Goal: Task Accomplishment & Management: Manage account settings

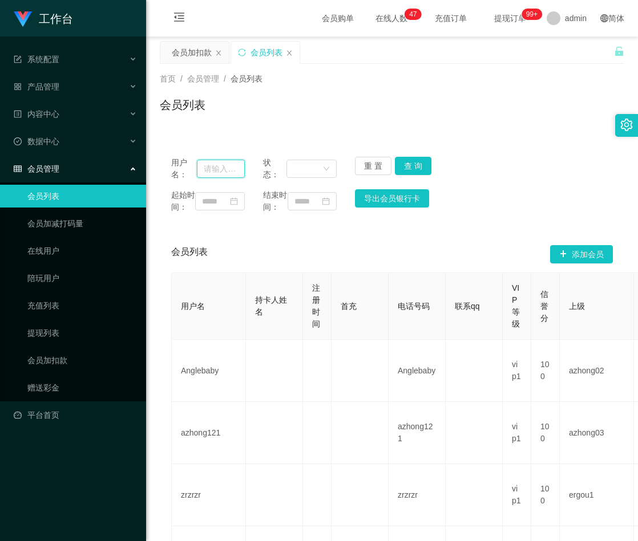
drag, startPoint x: 0, startPoint y: 0, endPoint x: 223, endPoint y: 168, distance: 278.7
click at [223, 168] on input "text" at bounding box center [221, 169] width 48 height 18
paste input "teddy612"
type input "teddy612"
click at [413, 168] on button "查 询" at bounding box center [413, 166] width 37 height 18
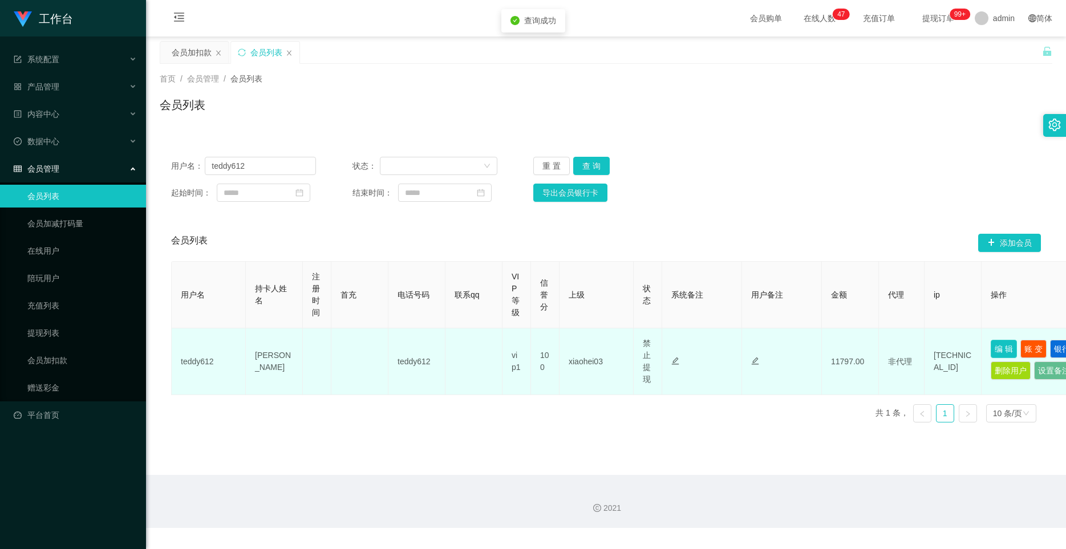
click at [637, 348] on button "编 辑" at bounding box center [1004, 349] width 26 height 18
type input "teddy612"
type input "[PERSON_NAME]"
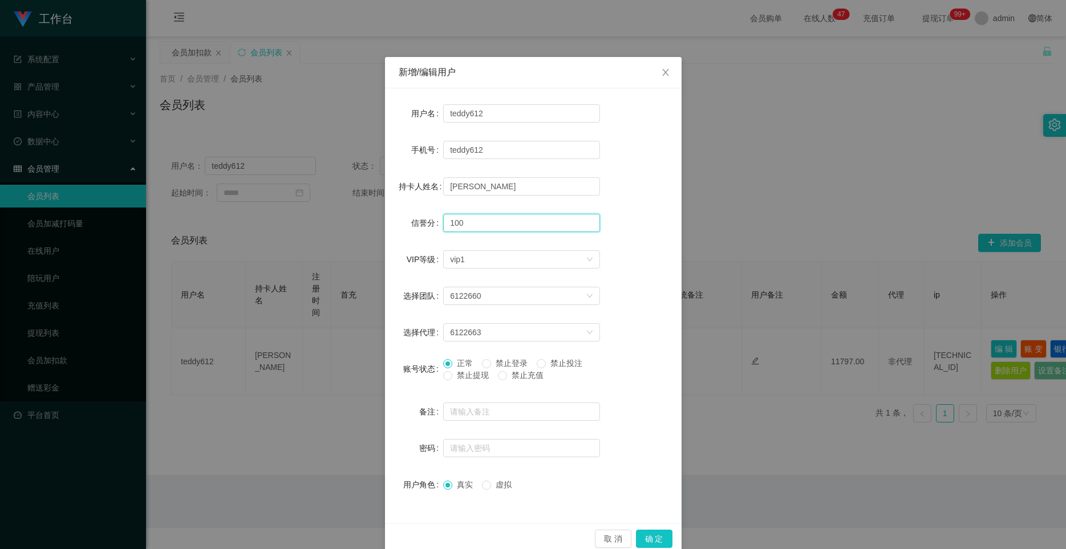
drag, startPoint x: 469, startPoint y: 224, endPoint x: 431, endPoint y: 223, distance: 37.7
click at [431, 223] on div "信誉分 100" at bounding box center [533, 223] width 269 height 23
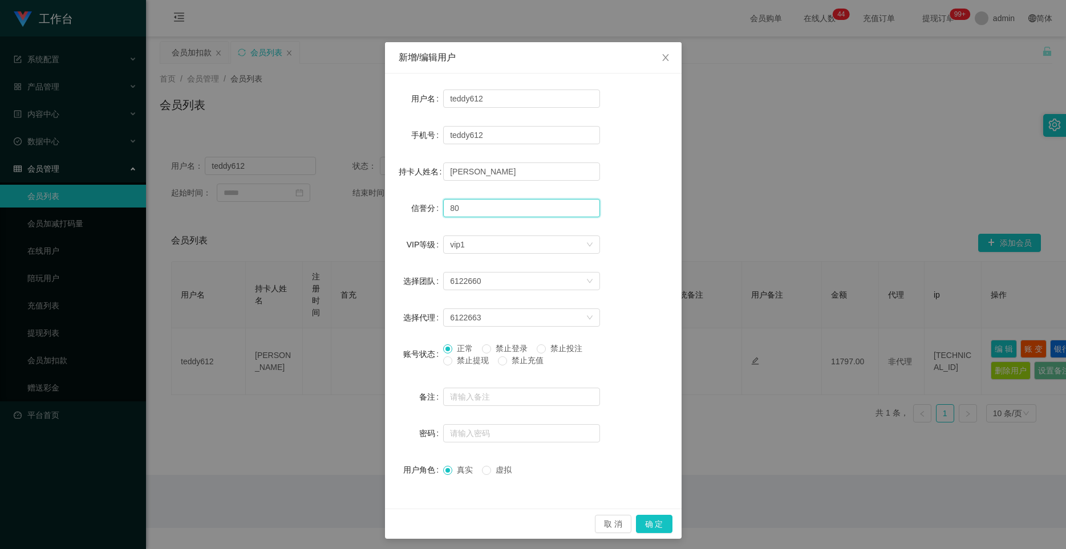
scroll to position [19, 0]
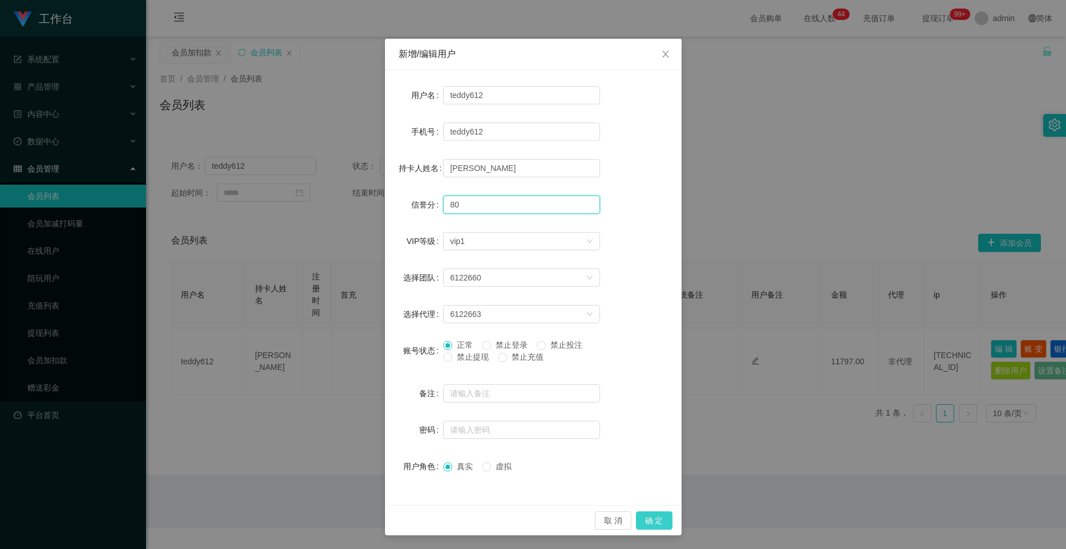
type input "80"
click at [637, 522] on button "确 定" at bounding box center [654, 521] width 37 height 18
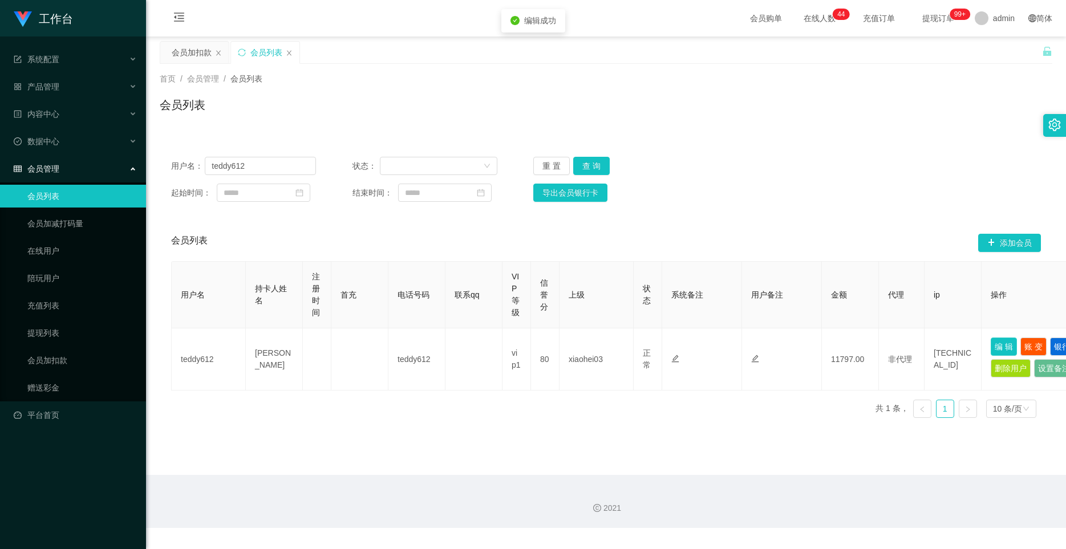
scroll to position [0, 0]
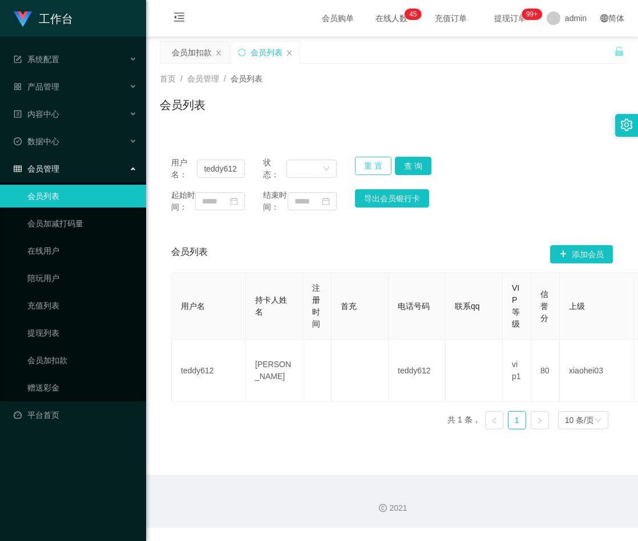
click at [371, 161] on button "重 置" at bounding box center [373, 166] width 37 height 18
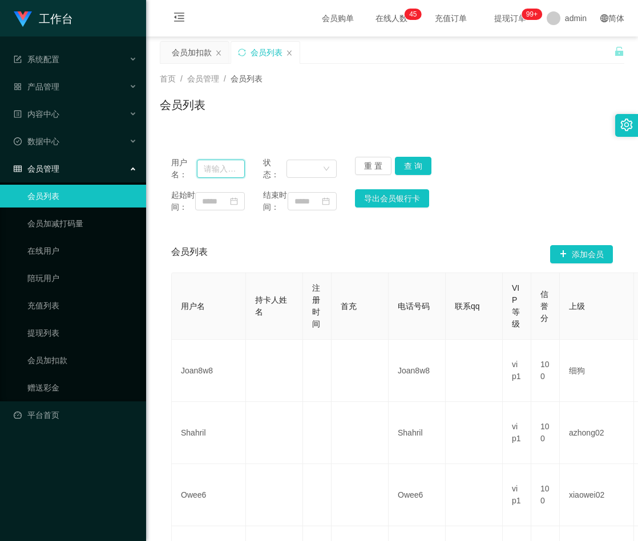
drag, startPoint x: 224, startPoint y: 163, endPoint x: 239, endPoint y: 163, distance: 15.4
click at [224, 163] on input "text" at bounding box center [221, 169] width 48 height 18
paste input "Iruiyi91"
type input "Iruiyi91"
click at [407, 160] on button "查 询" at bounding box center [413, 166] width 37 height 18
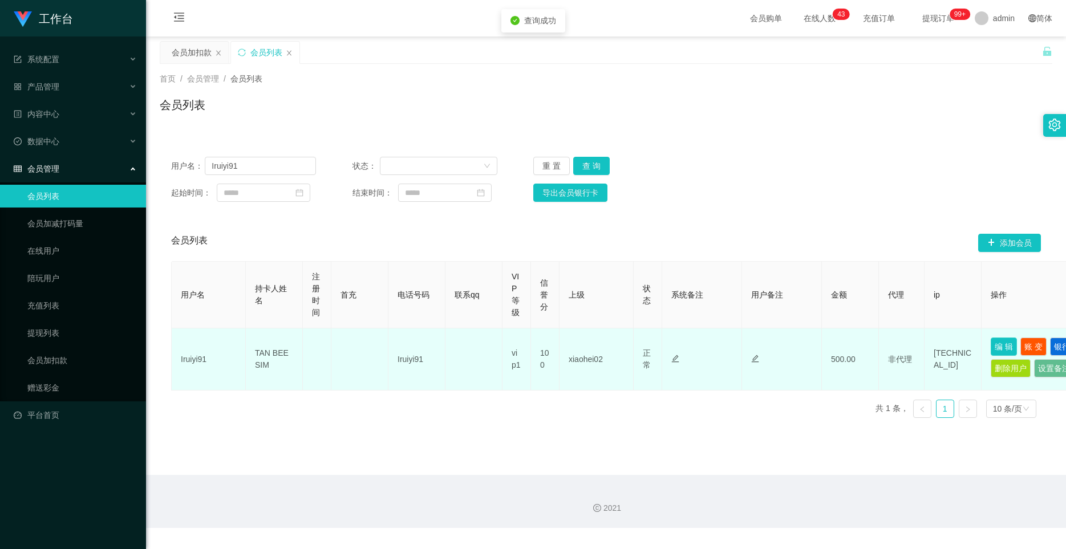
click at [637, 346] on button "编 辑" at bounding box center [1004, 347] width 26 height 18
type input "Iruiyi91"
type input "TAN BEE SIM"
type input "100"
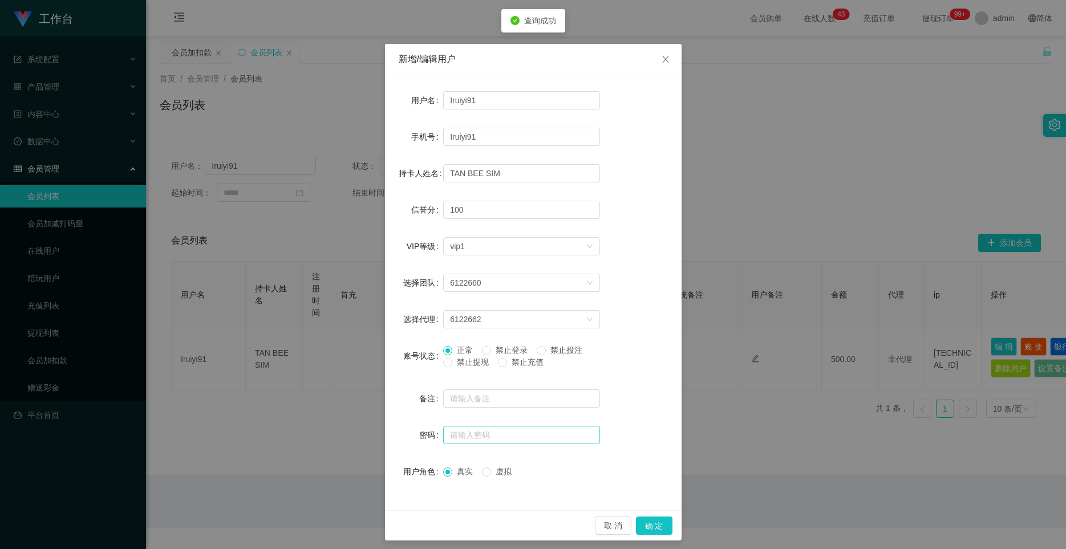
scroll to position [19, 0]
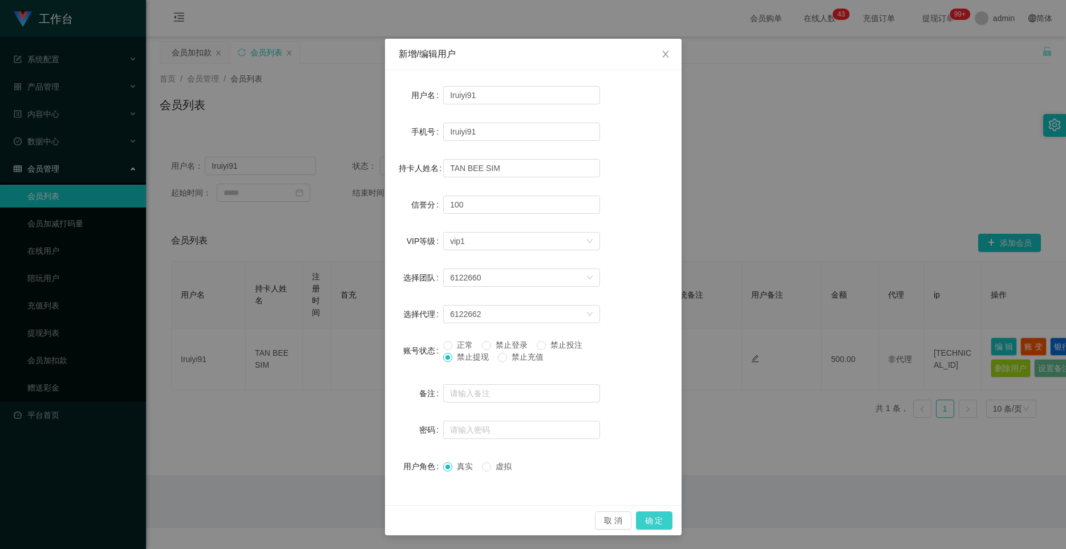
click at [637, 515] on button "确 定" at bounding box center [654, 521] width 37 height 18
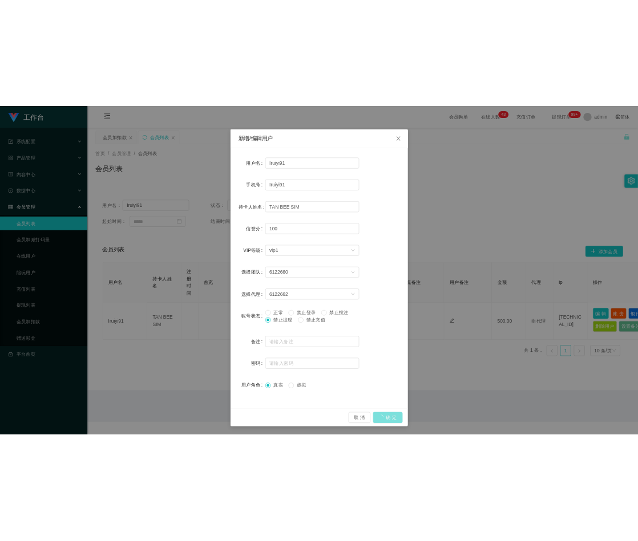
scroll to position [0, 0]
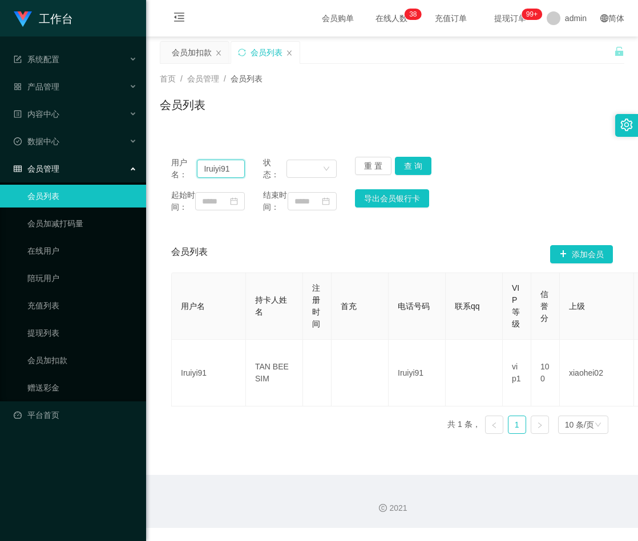
click at [221, 165] on input "Iruiyi91" at bounding box center [221, 169] width 48 height 18
paste input "King45679"
type input "King45679"
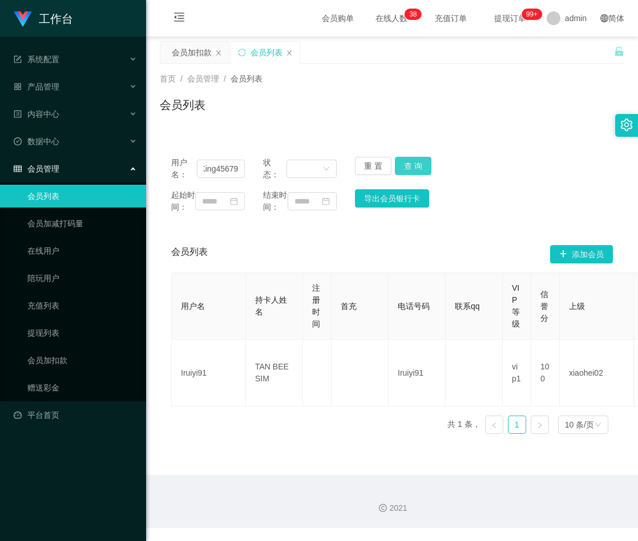
click at [419, 163] on button "查 询" at bounding box center [413, 166] width 37 height 18
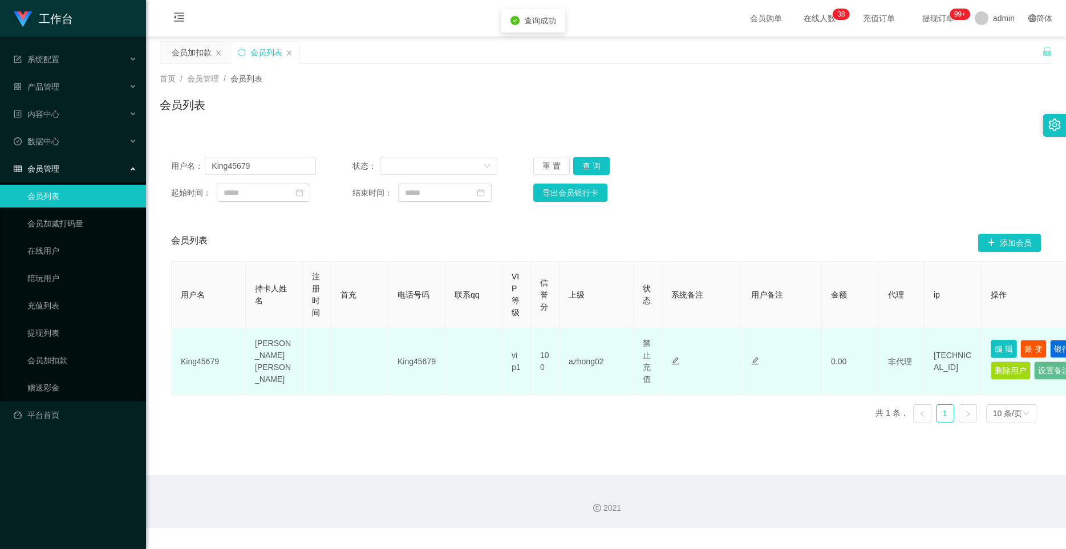
click at [637, 351] on button "编 辑" at bounding box center [1004, 349] width 26 height 18
type input "King45679"
type input "[PERSON_NAME] [PERSON_NAME]"
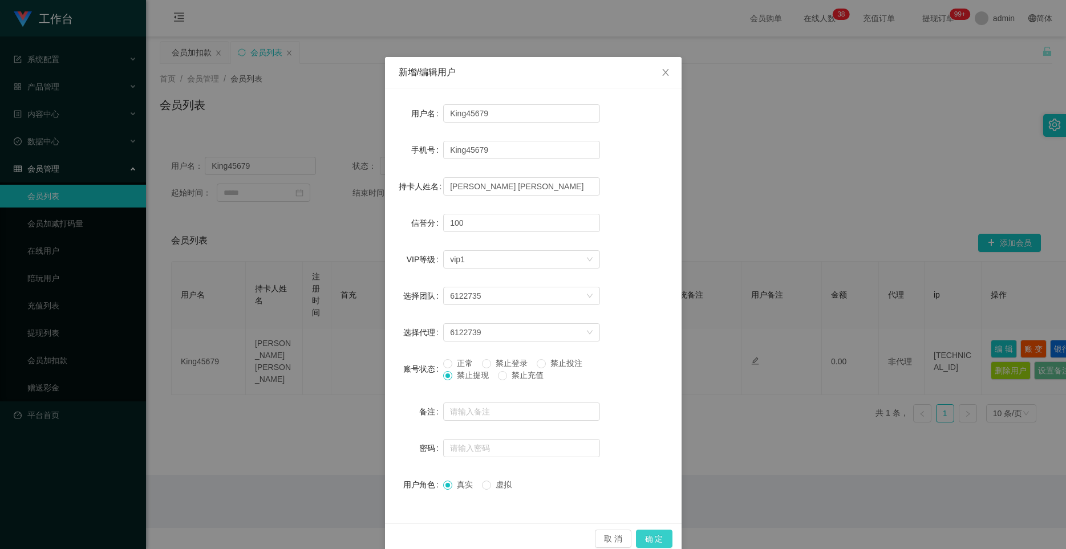
click at [637, 534] on button "确 定" at bounding box center [654, 539] width 37 height 18
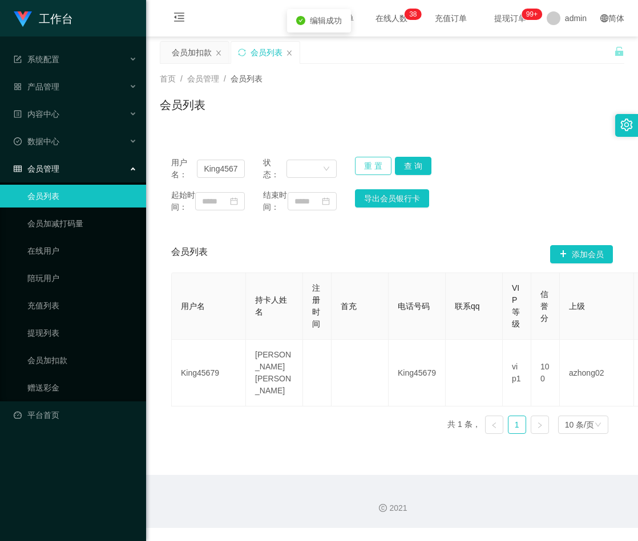
click at [373, 165] on button "重 置" at bounding box center [373, 166] width 37 height 18
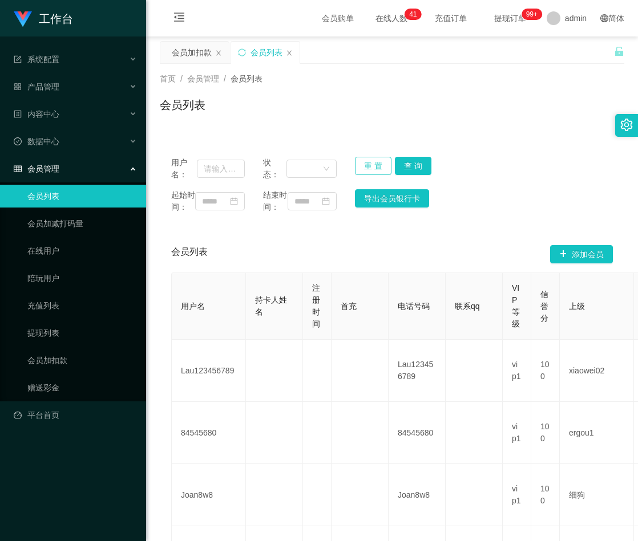
click at [362, 164] on button "重 置" at bounding box center [373, 166] width 37 height 18
paste input "King45679"
click at [224, 171] on input "text" at bounding box center [221, 169] width 48 height 18
type input "King45679"
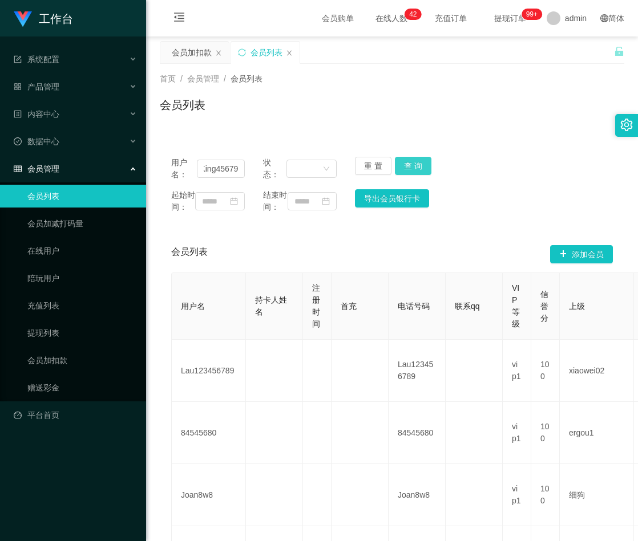
click at [406, 165] on button "查 询" at bounding box center [413, 166] width 37 height 18
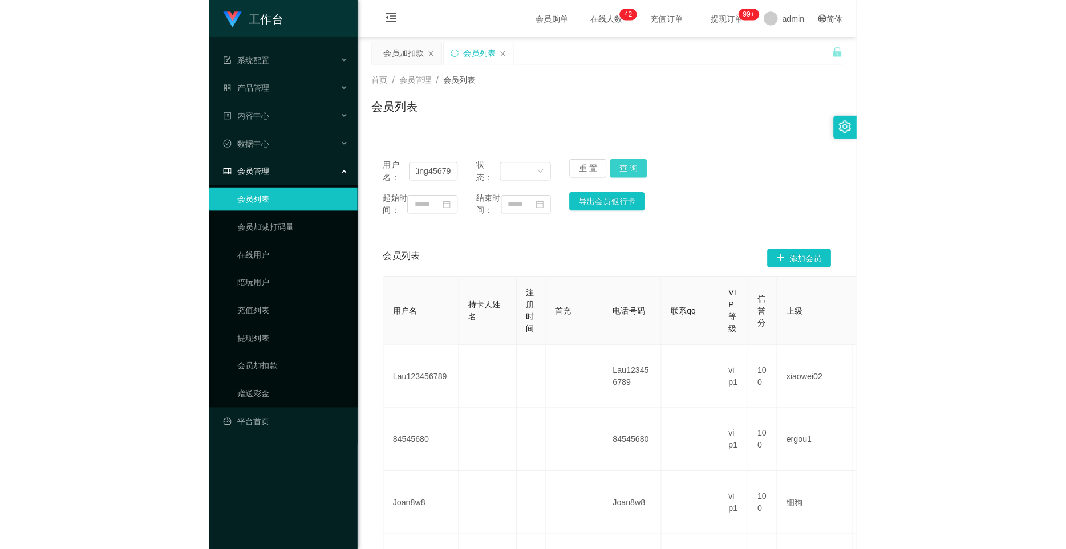
scroll to position [0, 0]
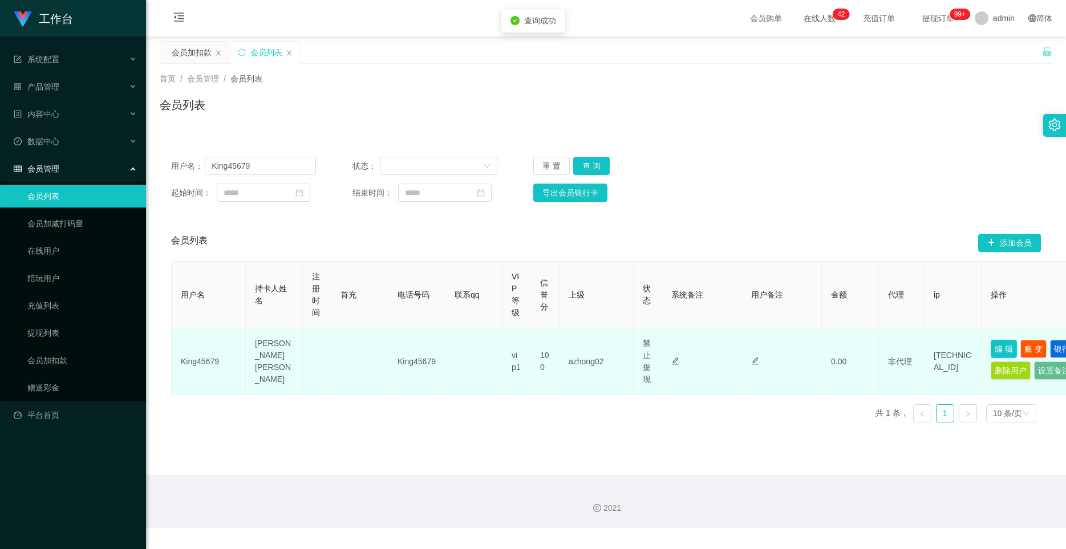
click at [637, 349] on button "编 辑" at bounding box center [1004, 349] width 26 height 18
